Goal: Task Accomplishment & Management: Manage account settings

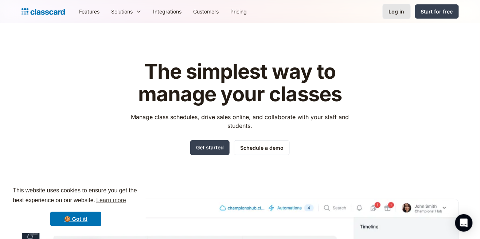
click at [397, 12] on div "Log in" at bounding box center [397, 12] width 16 height 8
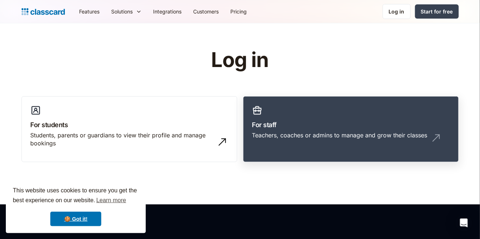
click at [367, 136] on div "Teachers, coaches or admins to manage and grow their classes" at bounding box center [339, 135] width 175 height 8
